Goal: Task Accomplishment & Management: Manage account settings

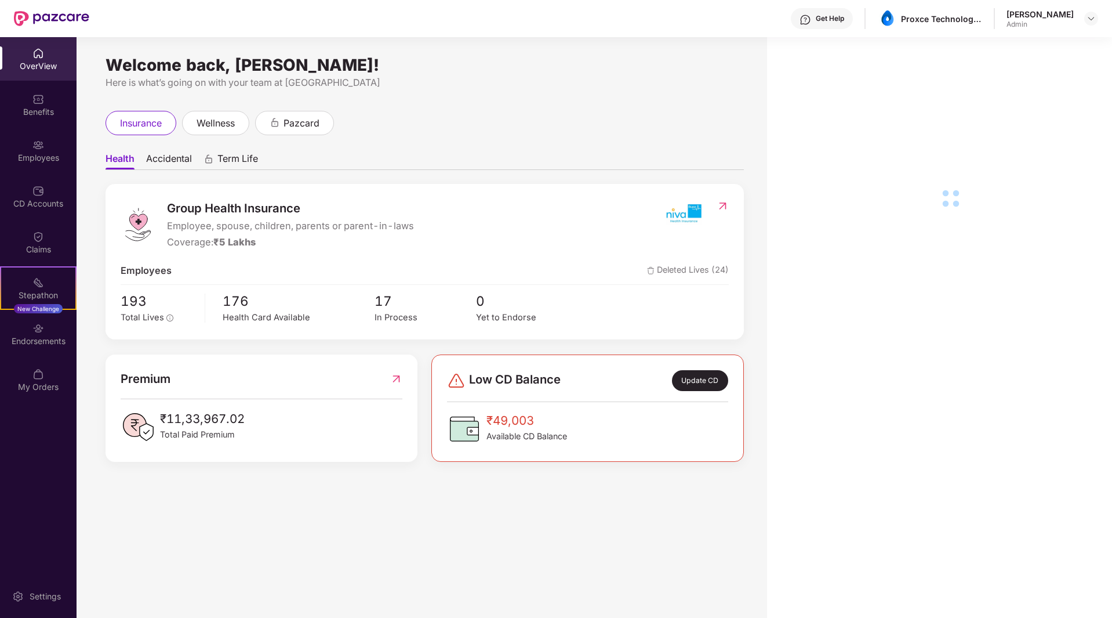
click at [39, 205] on div "CD Accounts" at bounding box center [38, 204] width 77 height 12
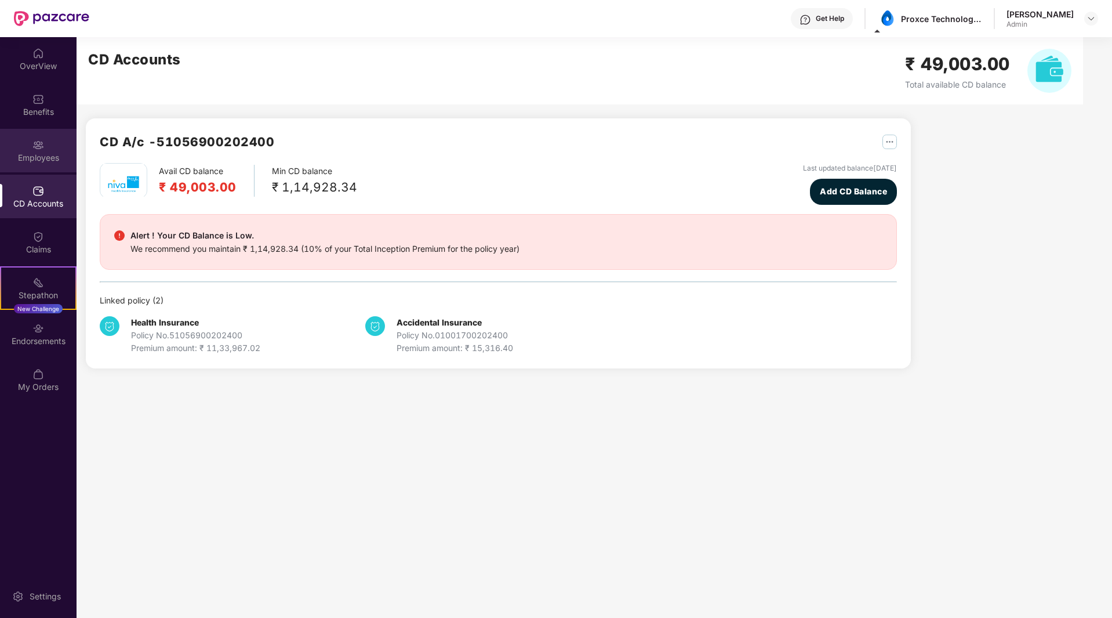
click at [50, 148] on div "Employees" at bounding box center [38, 151] width 77 height 44
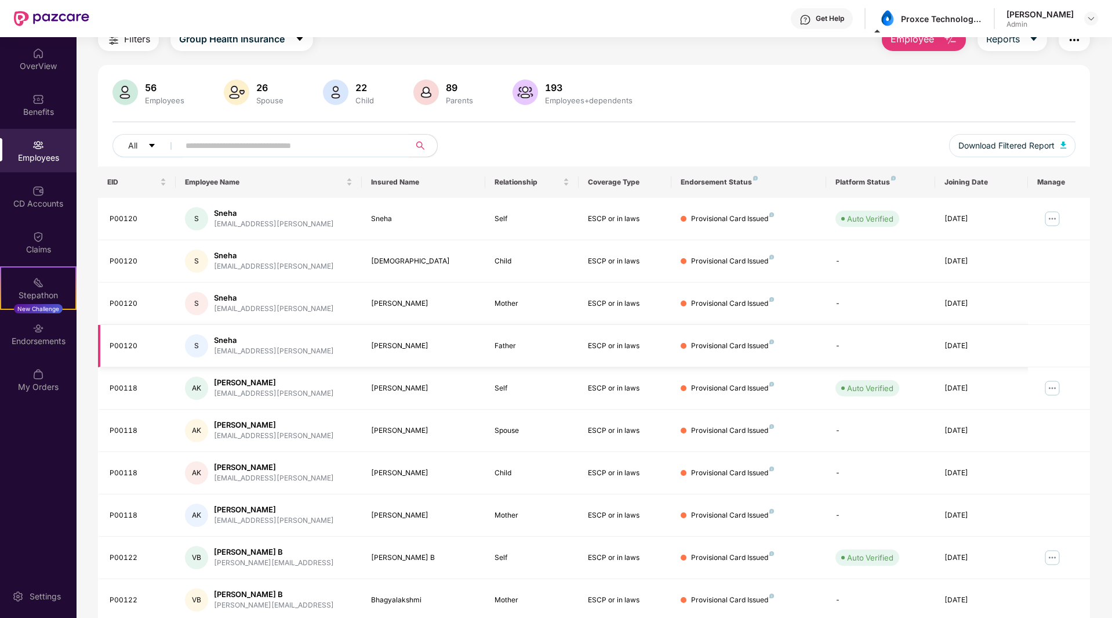
scroll to position [95, 0]
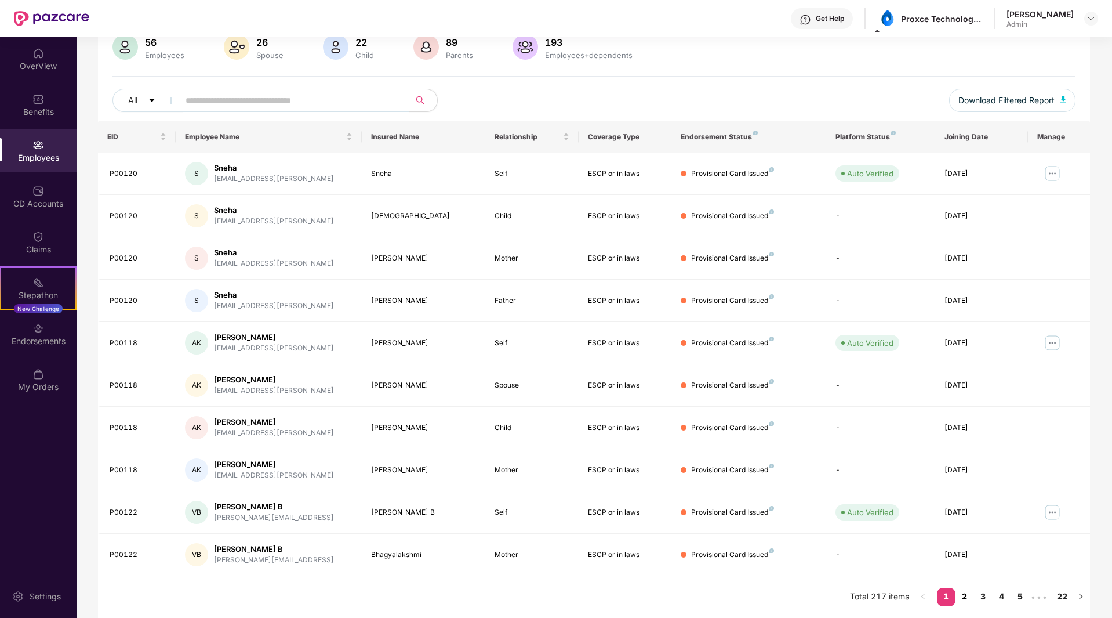
click at [965, 599] on link "2" at bounding box center [965, 596] width 19 height 17
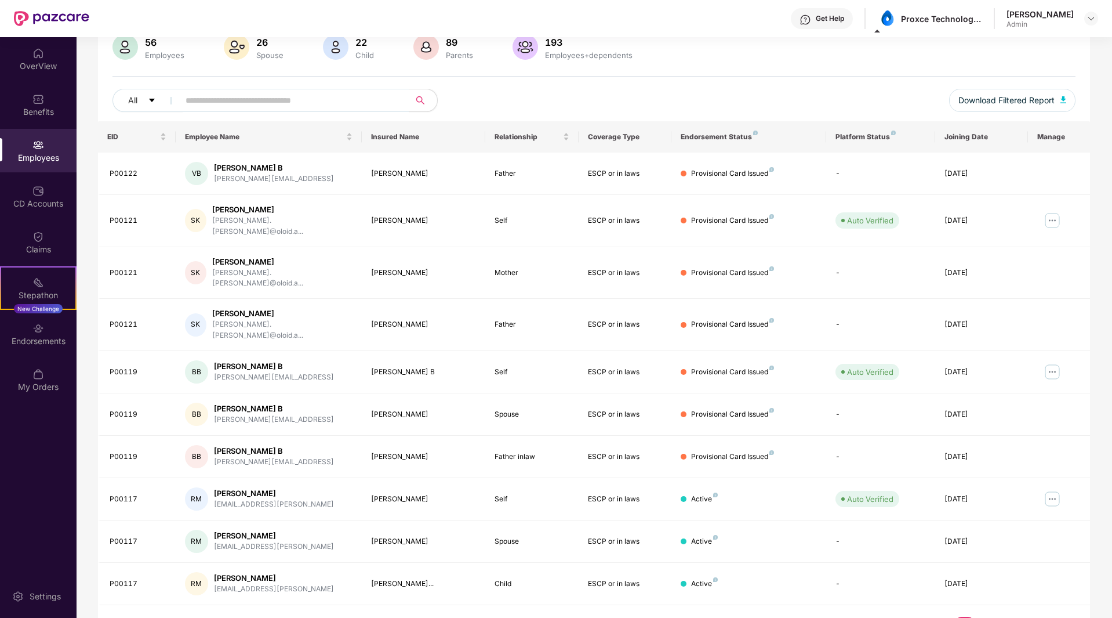
click at [983, 617] on link "3" at bounding box center [983, 625] width 19 height 17
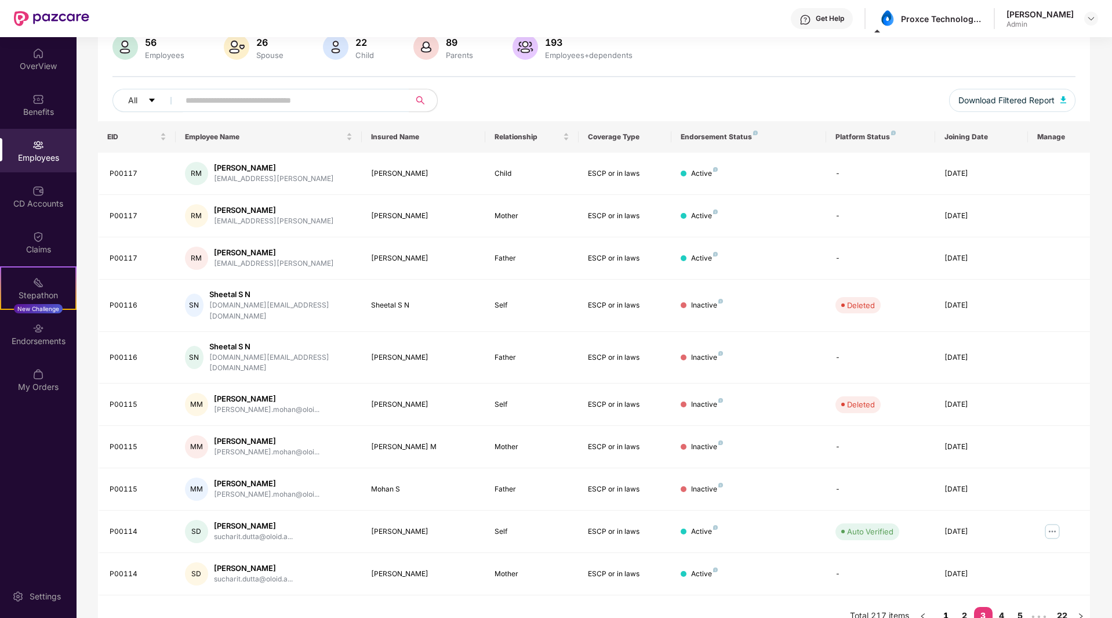
click at [948, 607] on link "1" at bounding box center [946, 615] width 19 height 17
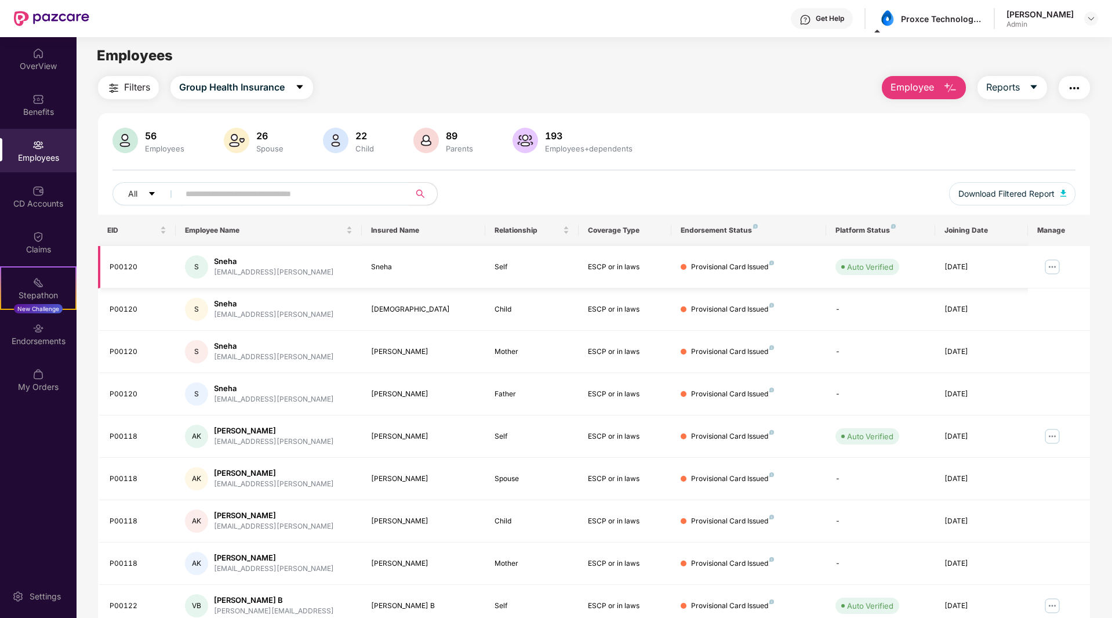
scroll to position [0, 0]
click at [1054, 268] on img at bounding box center [1052, 268] width 19 height 19
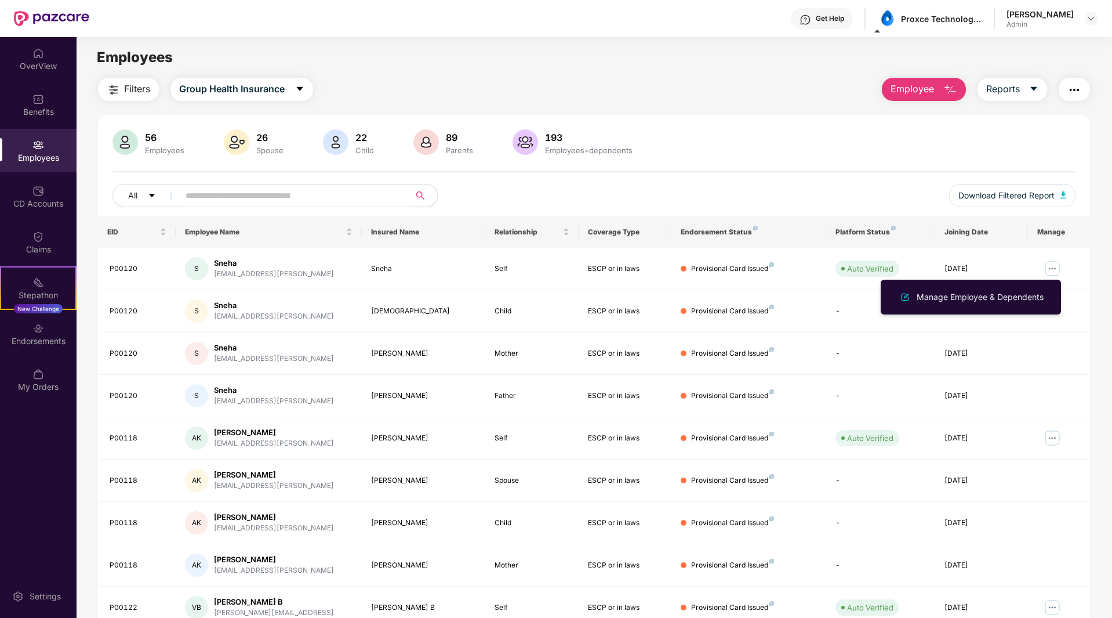
click at [1111, 258] on div "Filters Group Health Insurance Employee Reports 56 Employees 26 Spouse 22 Child…" at bounding box center [594, 395] width 1035 height 635
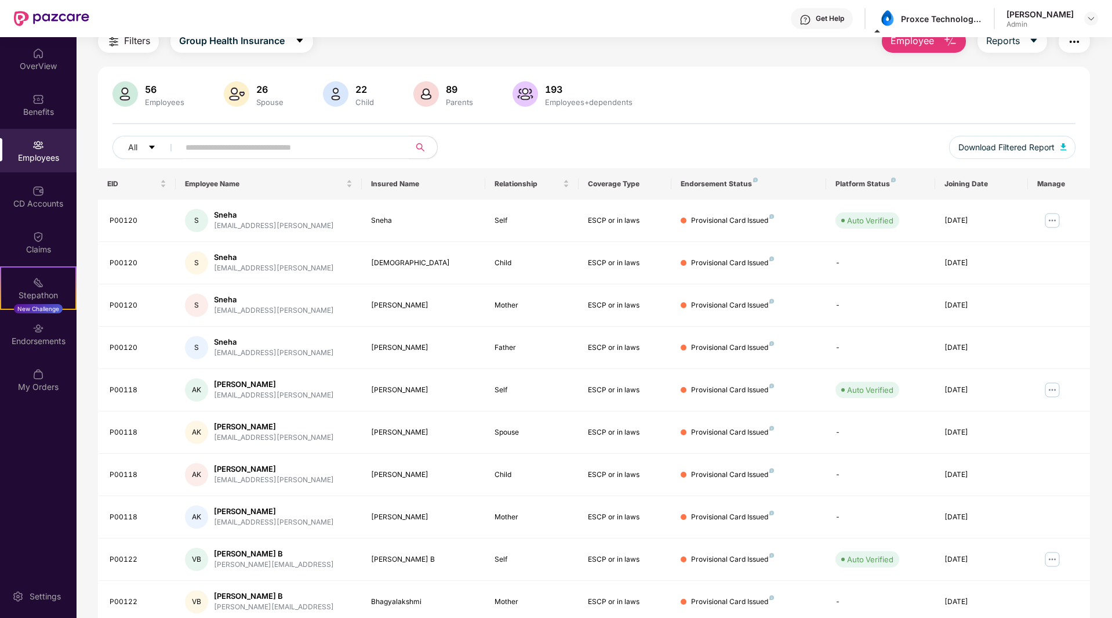
scroll to position [95, 0]
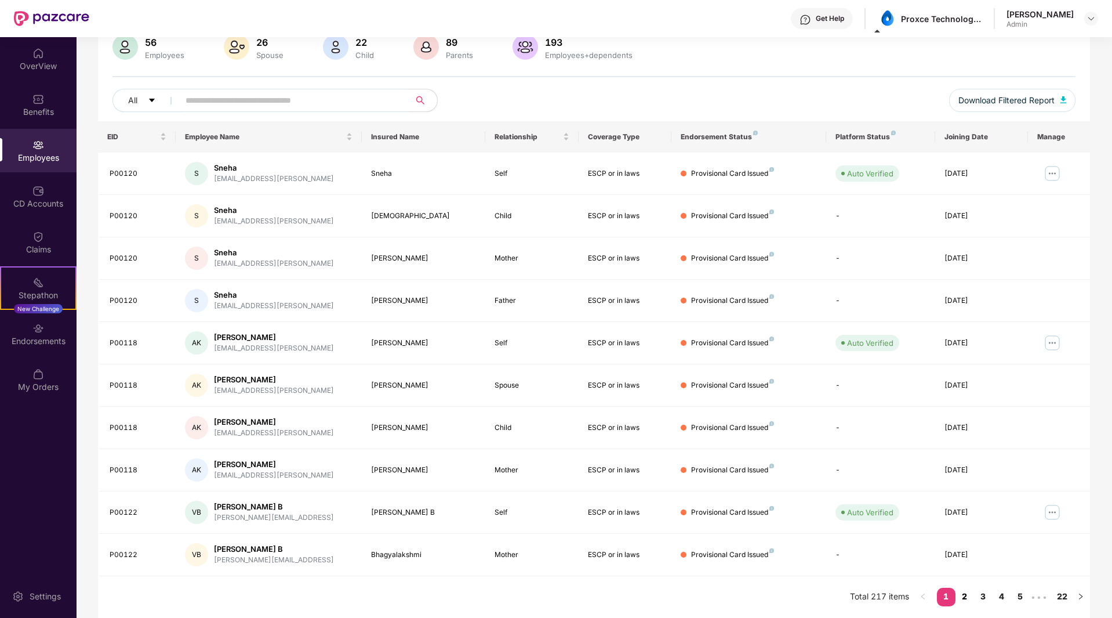
click at [965, 598] on link "2" at bounding box center [965, 596] width 19 height 17
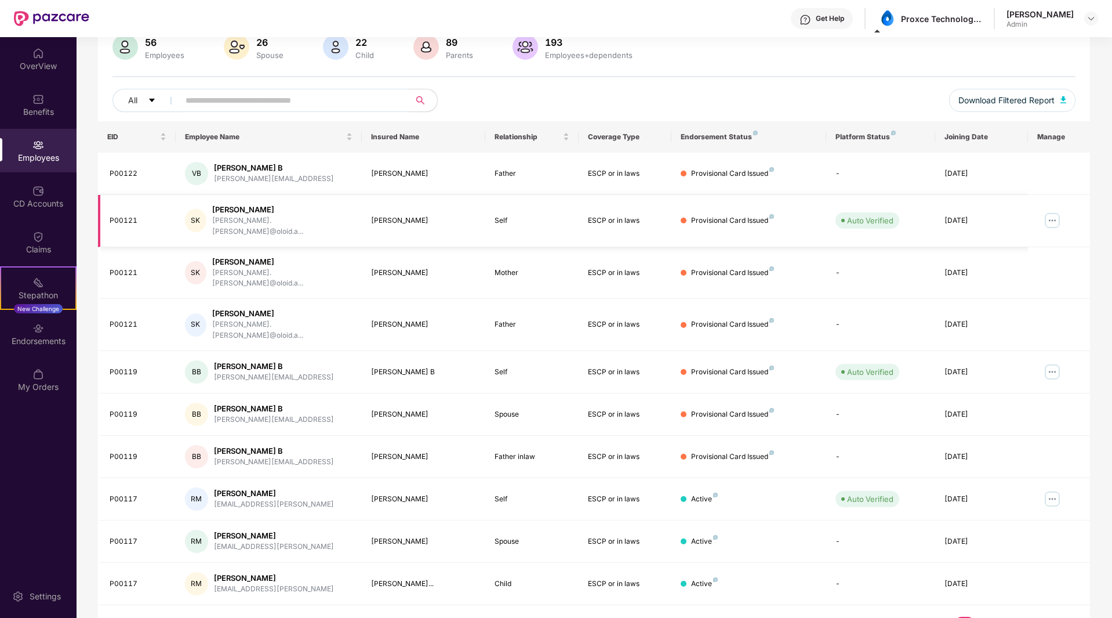
click at [1053, 213] on img at bounding box center [1052, 220] width 19 height 19
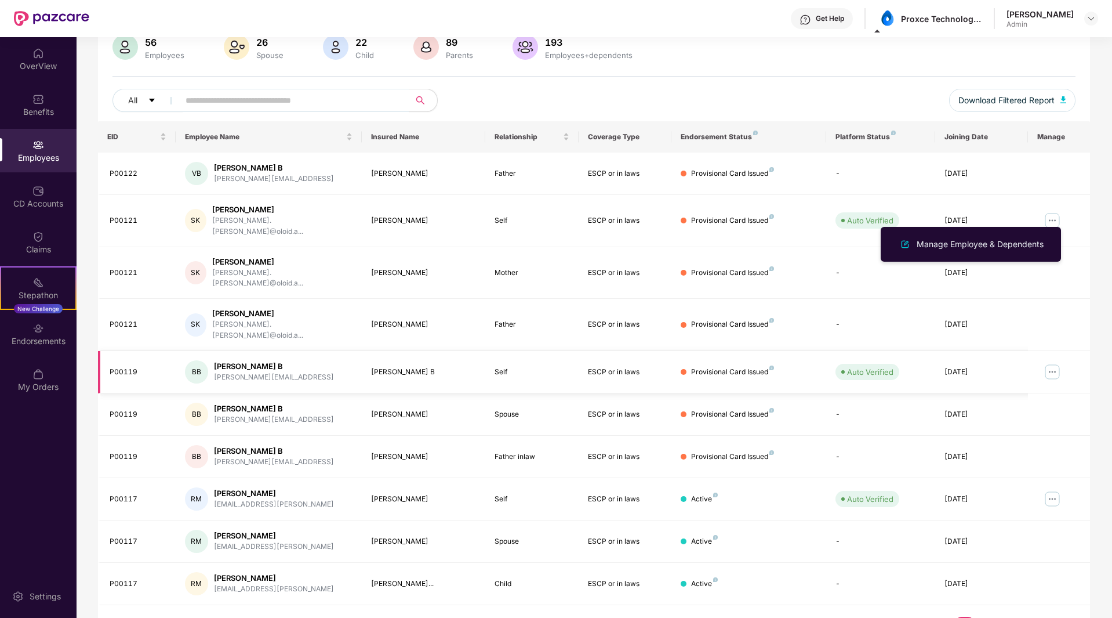
click at [1056, 363] on img at bounding box center [1052, 372] width 19 height 19
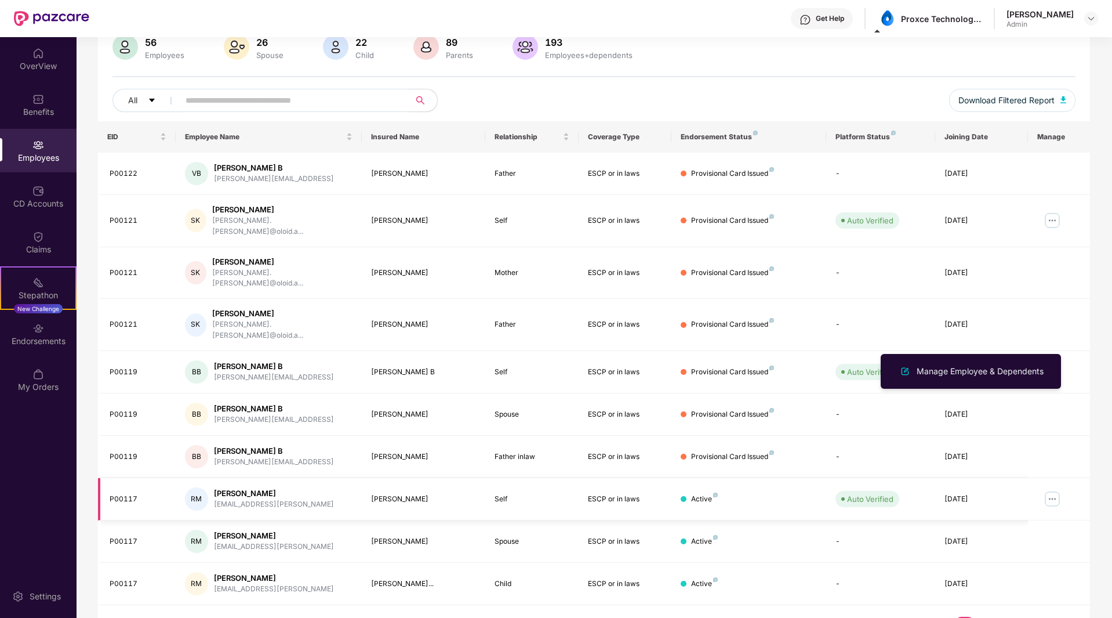
click at [1050, 490] on img at bounding box center [1052, 499] width 19 height 19
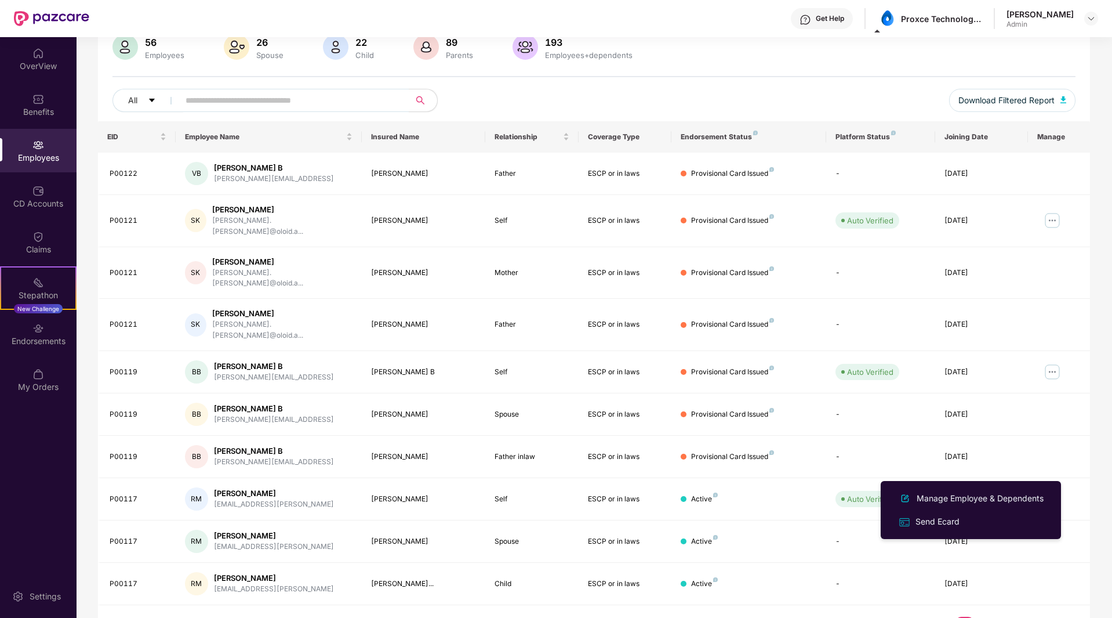
click at [947, 617] on link "1" at bounding box center [946, 625] width 19 height 17
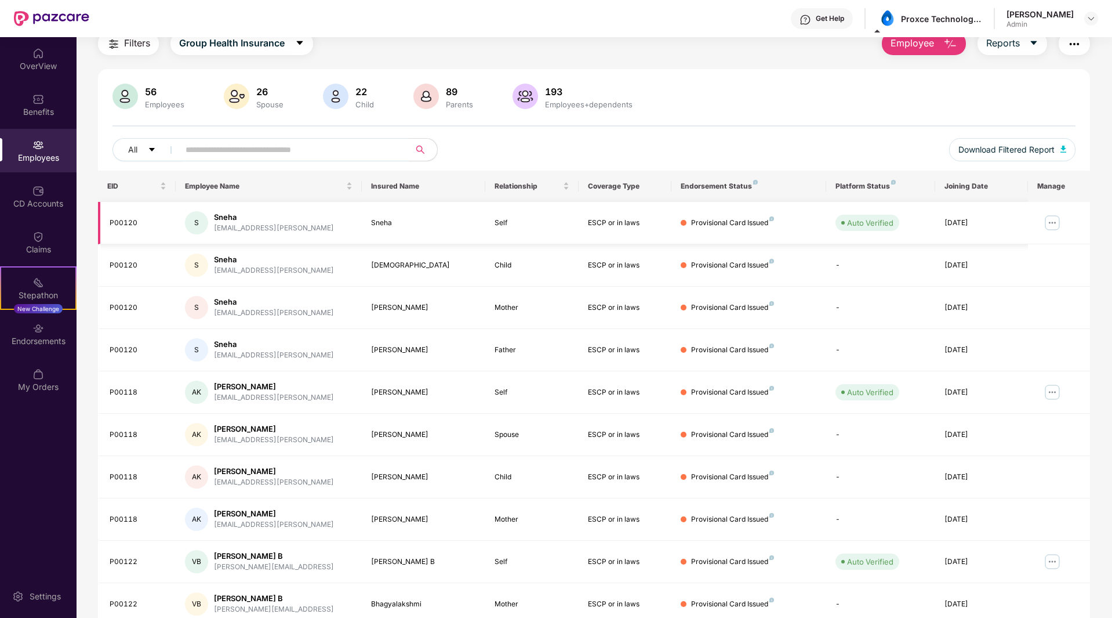
scroll to position [0, 0]
